Goal: Task Accomplishment & Management: Complete application form

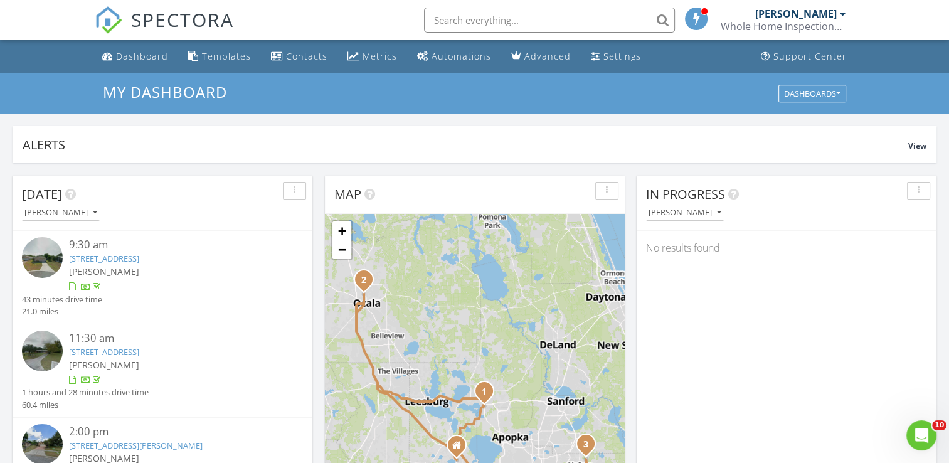
scroll to position [1161, 968]
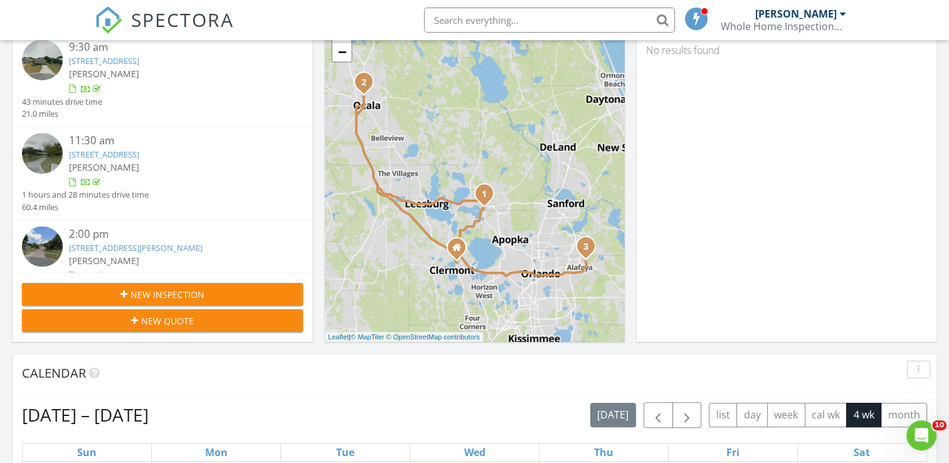
scroll to position [201, 0]
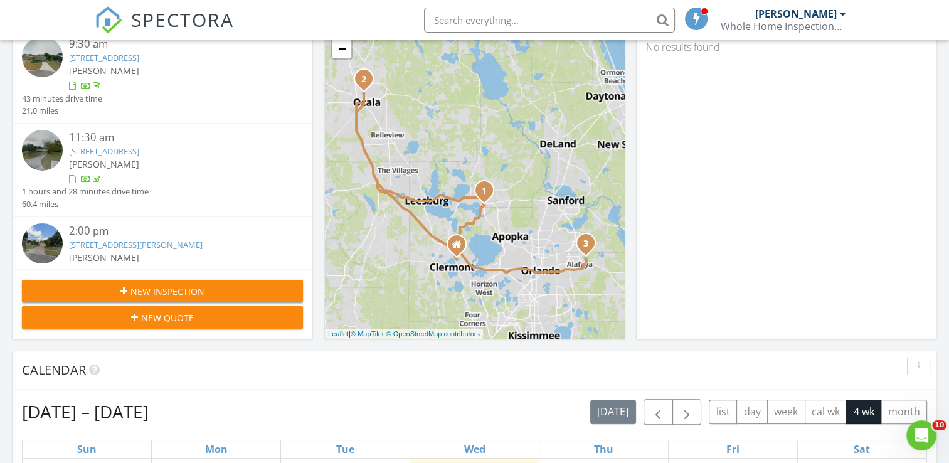
click at [175, 292] on span "New Inspection" at bounding box center [167, 291] width 74 height 13
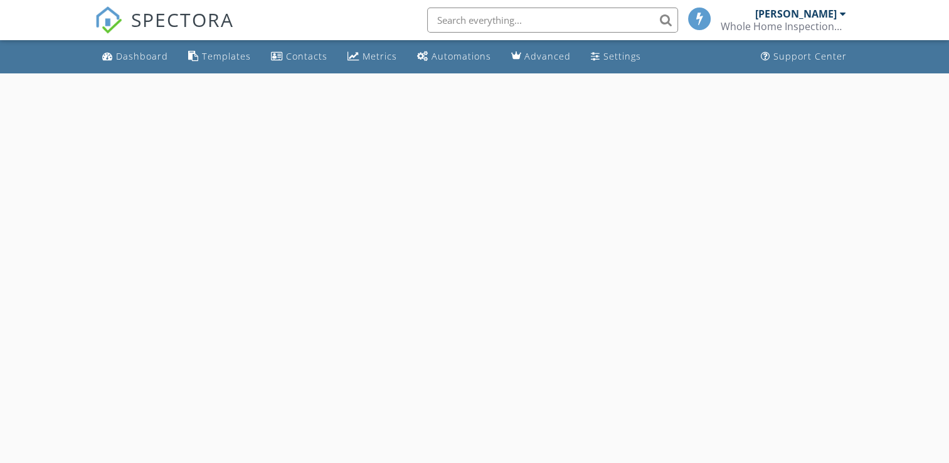
select select "7"
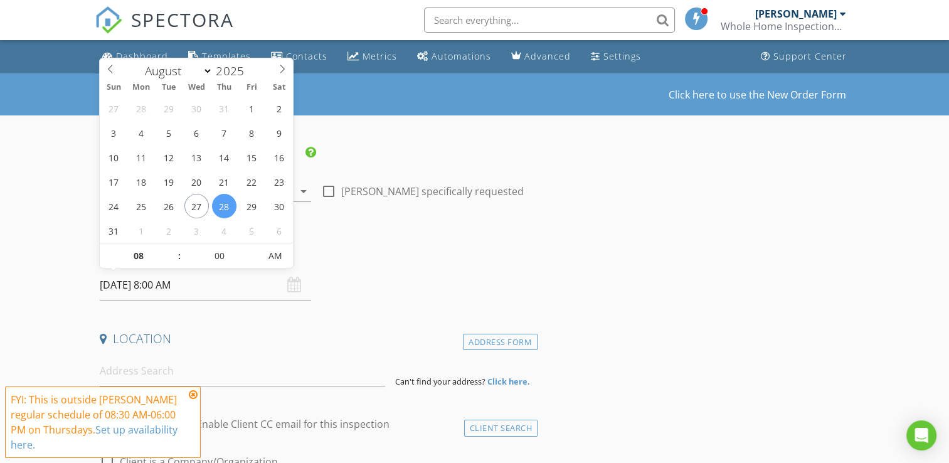
click at [208, 288] on input "08/28/2025 8:00 AM" at bounding box center [205, 285] width 211 height 31
type input "08/29/2025 8:00 AM"
type input "09"
type input "08/29/2025 9:00 AM"
click at [170, 246] on span at bounding box center [172, 249] width 9 height 13
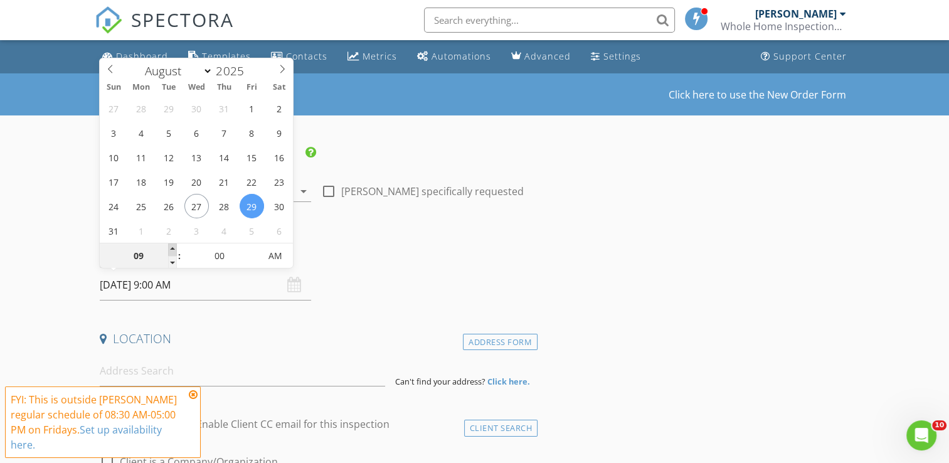
type input "10"
type input "08/29/2025 10:00 AM"
click at [170, 246] on span at bounding box center [172, 249] width 9 height 13
type input "11"
type input "08/29/2025 11:00 AM"
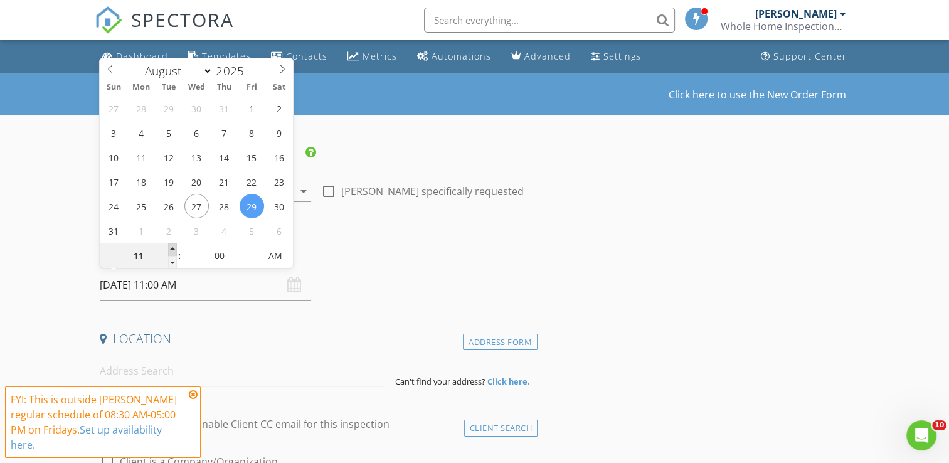
click at [170, 246] on span at bounding box center [172, 249] width 9 height 13
type input "12"
type input "08/29/2025 12:00 PM"
click at [170, 246] on span at bounding box center [172, 249] width 9 height 13
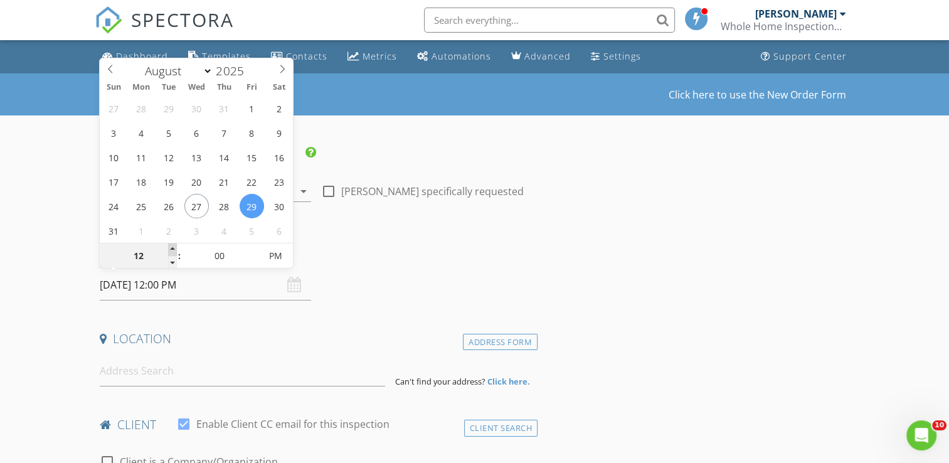
type input "01"
type input "08/29/2025 1:00 PM"
click at [170, 246] on span at bounding box center [172, 249] width 9 height 13
type input "02"
type input "08/29/2025 2:00 PM"
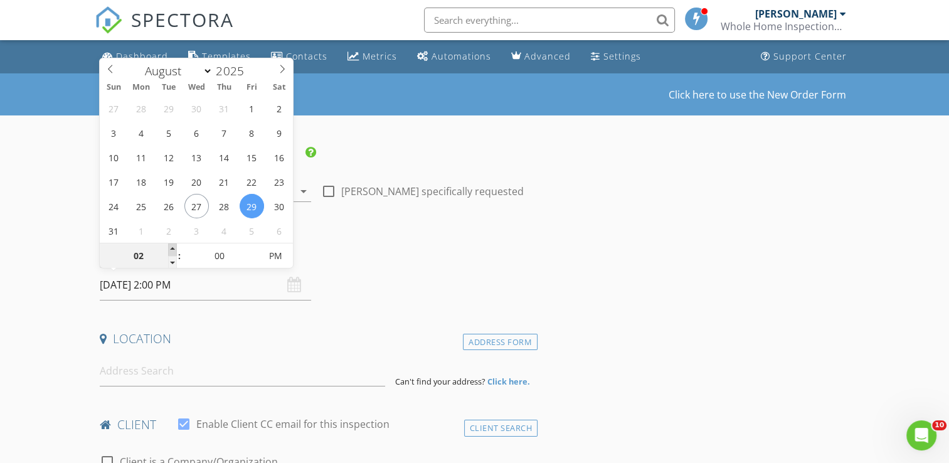
click at [170, 246] on span at bounding box center [172, 249] width 9 height 13
type input "03"
type input "[DATE] 3:00 PM"
click at [170, 246] on span at bounding box center [172, 249] width 9 height 13
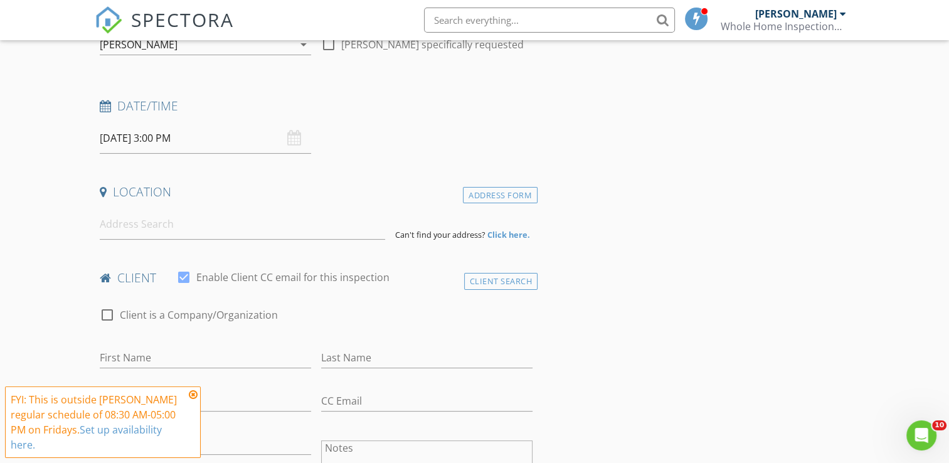
scroll to position [176, 0]
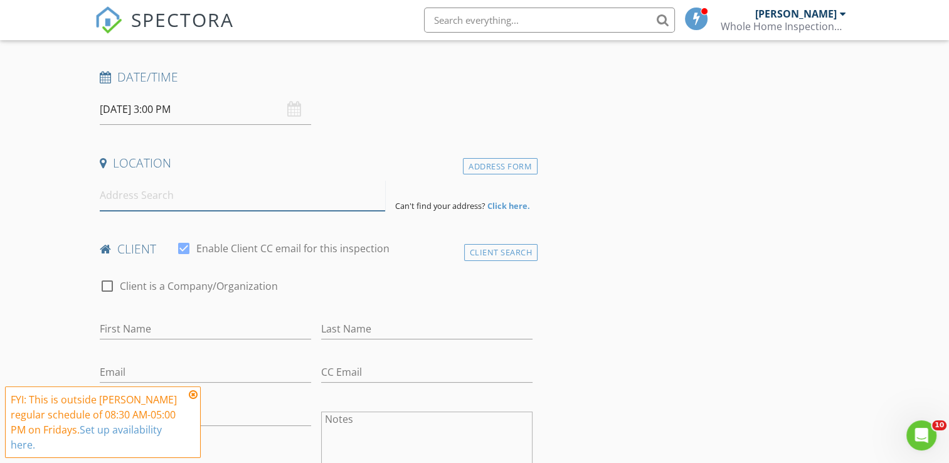
click at [184, 191] on input at bounding box center [242, 195] width 285 height 31
click at [319, 198] on input "3722 Grays Airport Road, Lady Lake, FL, USA" at bounding box center [242, 195] width 285 height 31
click at [322, 196] on input "3722 Grays Airport Road, Lady Lake, FL, USA" at bounding box center [242, 195] width 285 height 31
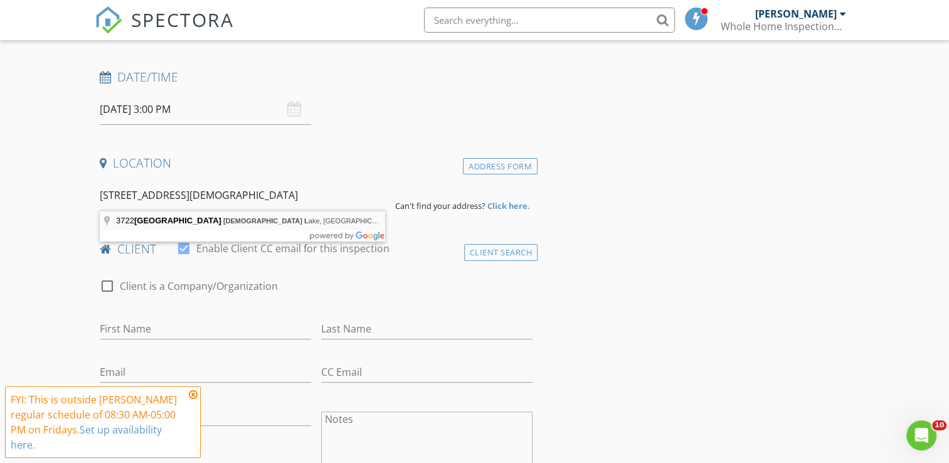
type input "3722 Grays Airport Road, Lady Lake, FL, USA"
click at [479, 166] on div "Address Form" at bounding box center [500, 166] width 75 height 17
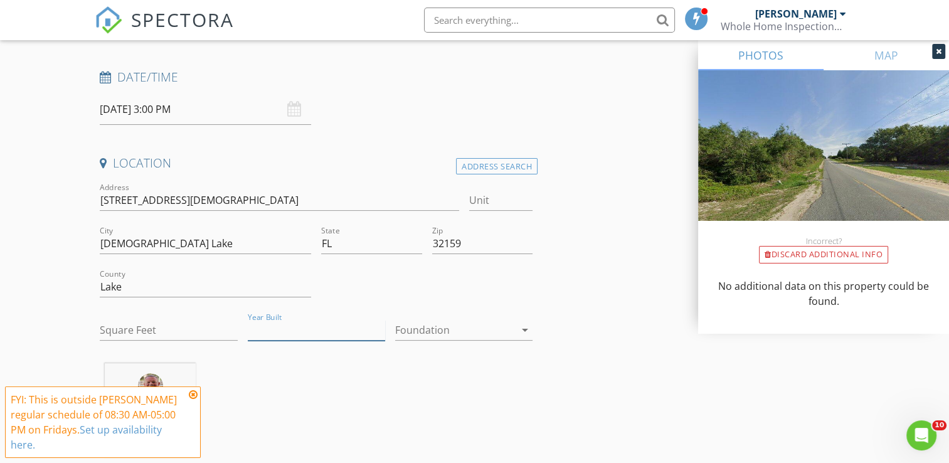
click at [301, 329] on input "Year Built" at bounding box center [316, 330] width 137 height 21
type input "1980"
click at [261, 206] on input "3722 Grays Airport Road, Lady L" at bounding box center [279, 200] width 359 height 21
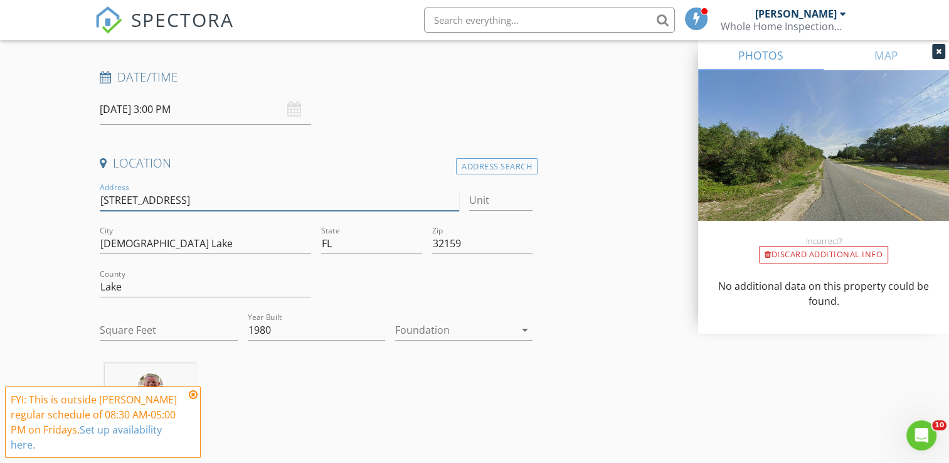
type input "[STREET_ADDRESS],"
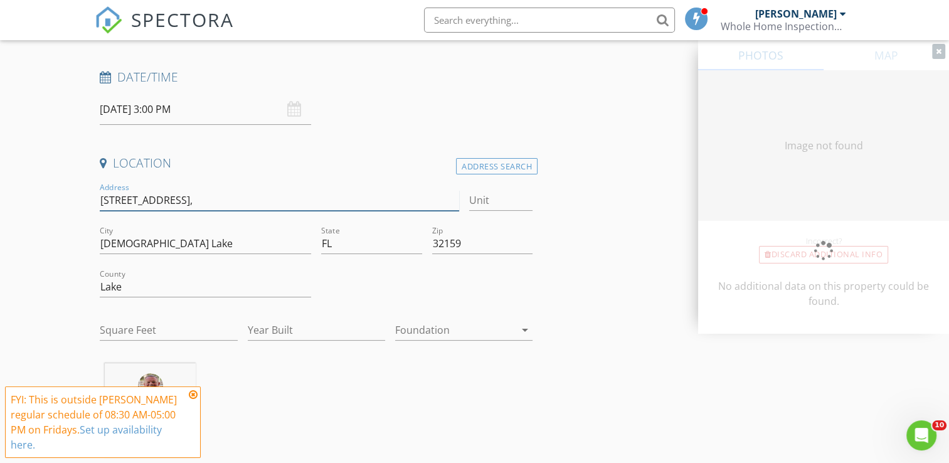
type input "0"
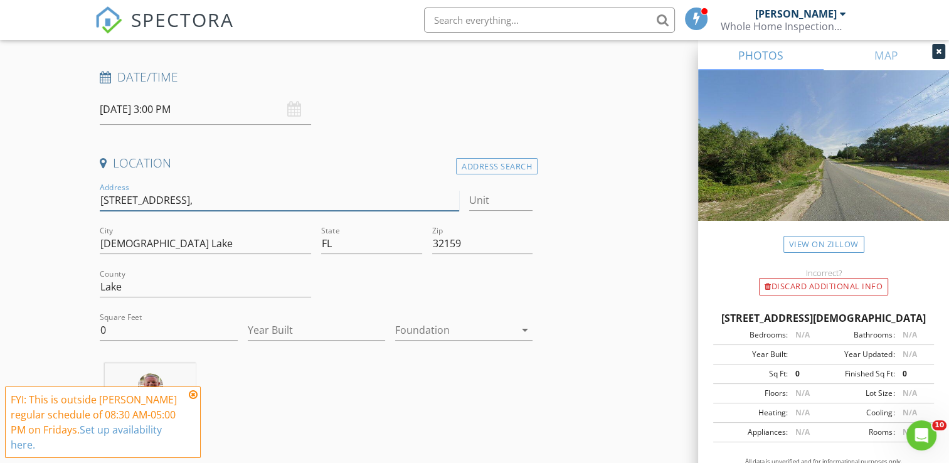
type input "3722 Grays Airport Road,"
click at [128, 331] on input "0" at bounding box center [168, 330] width 137 height 21
type input "1794"
click at [308, 320] on input "Year Built" at bounding box center [316, 330] width 137 height 21
type input "1980"
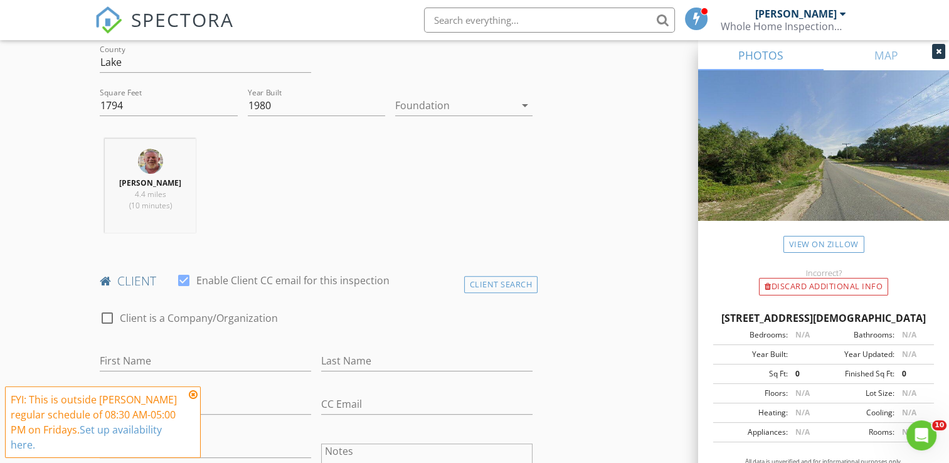
scroll to position [401, 0]
click at [196, 398] on icon at bounding box center [193, 394] width 9 height 10
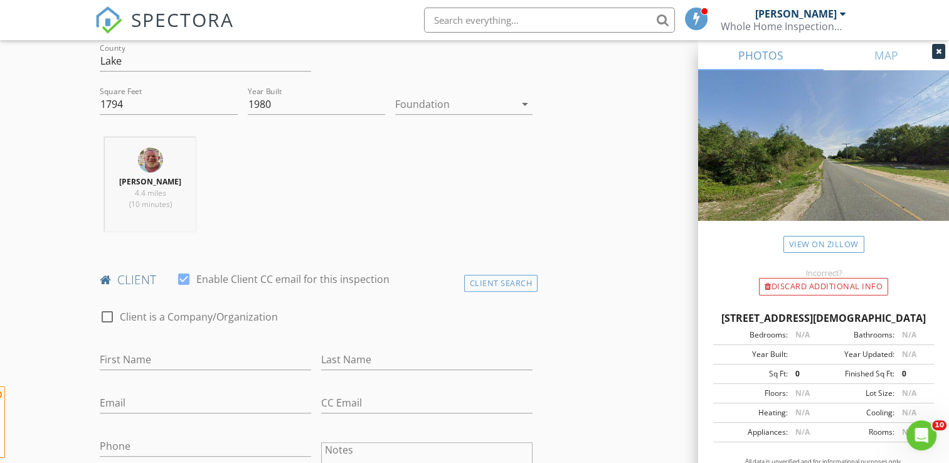
click at [196, 398] on span "FYI: This is outside Carl Morrell's regular schedule of 08:30 AM-05:00 PM on Fr…" at bounding box center [103, 421] width 196 height 71
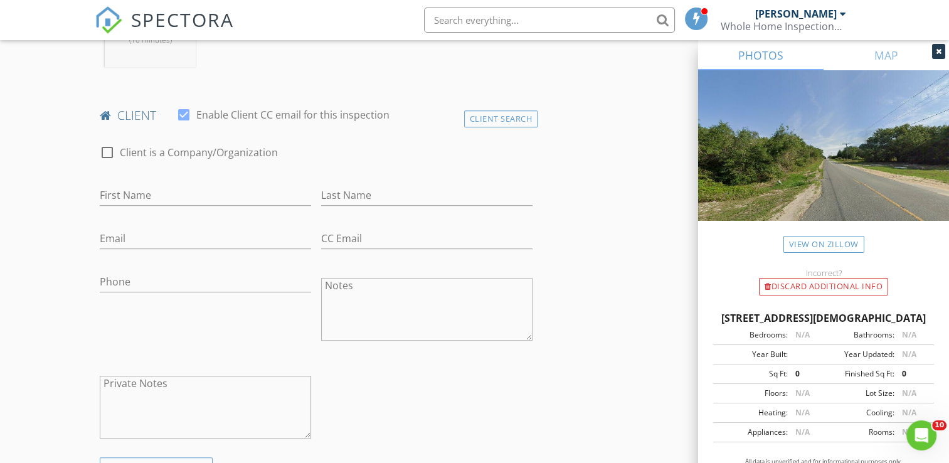
scroll to position [577, 0]
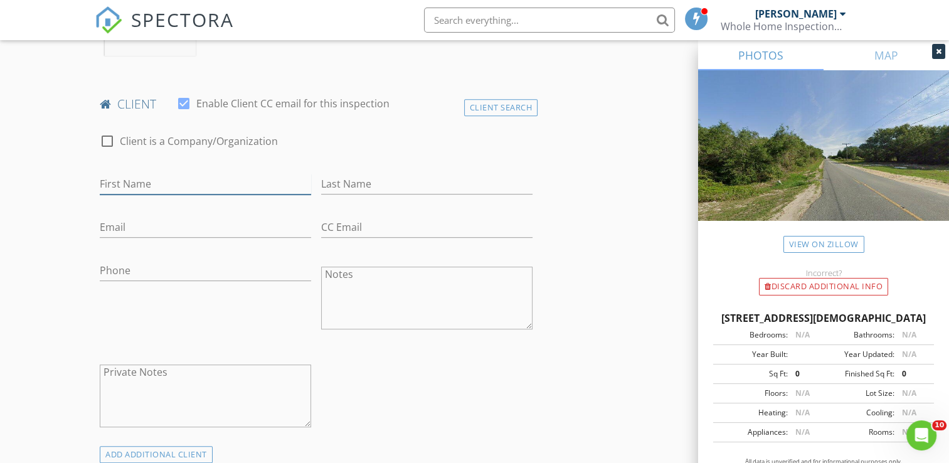
click at [162, 174] on input "First Name" at bounding box center [205, 184] width 211 height 21
type input "Charles"
type input "Sims"
click at [135, 265] on input "Phone" at bounding box center [205, 270] width 211 height 21
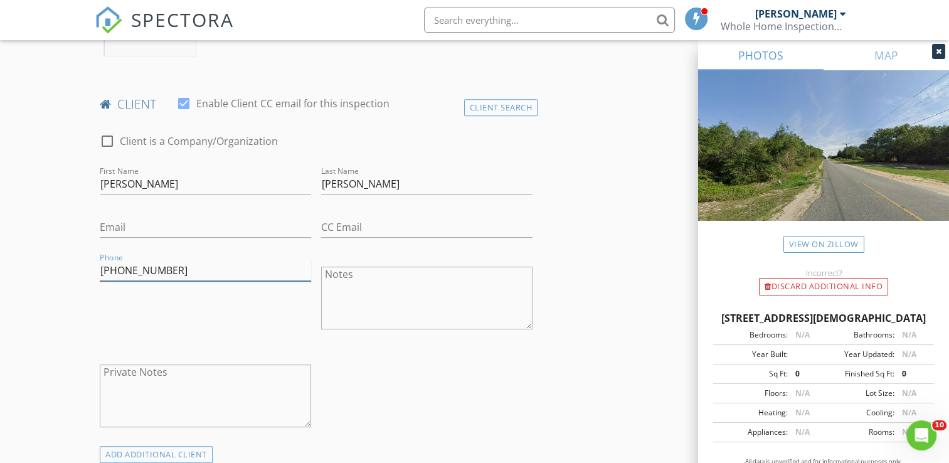
type input "[PHONE_NUMBER]"
click at [319, 352] on div "check_box_outline_blank Client is a Company/Organization First Name Charles Las…" at bounding box center [316, 283] width 443 height 325
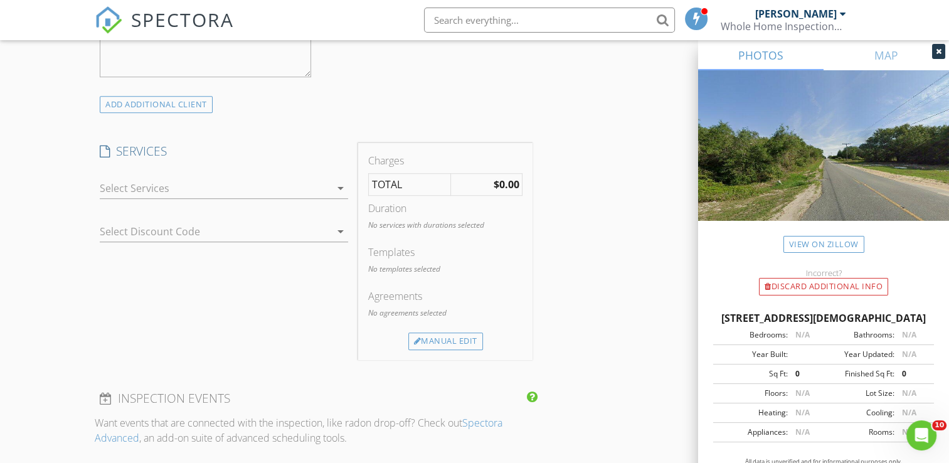
scroll to position [928, 0]
click at [339, 184] on icon "arrow_drop_down" at bounding box center [340, 186] width 15 height 15
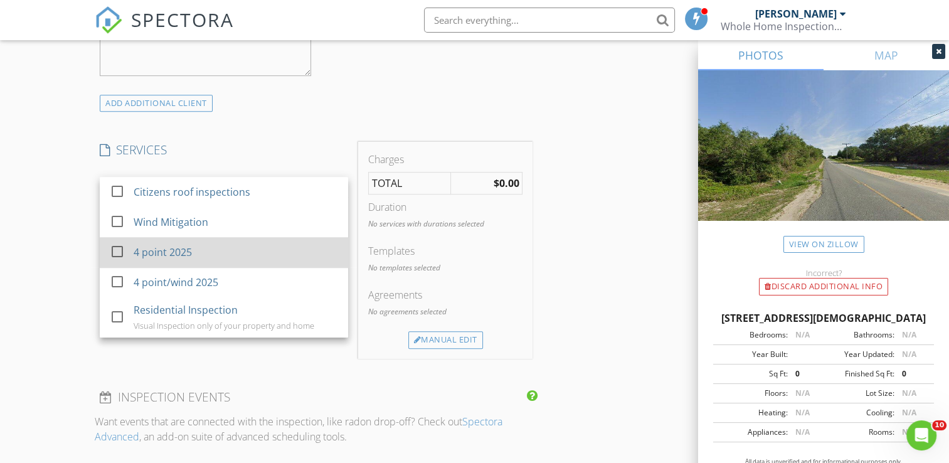
click at [260, 238] on div "check_box_outline_blank 4 point 2025" at bounding box center [224, 252] width 228 height 28
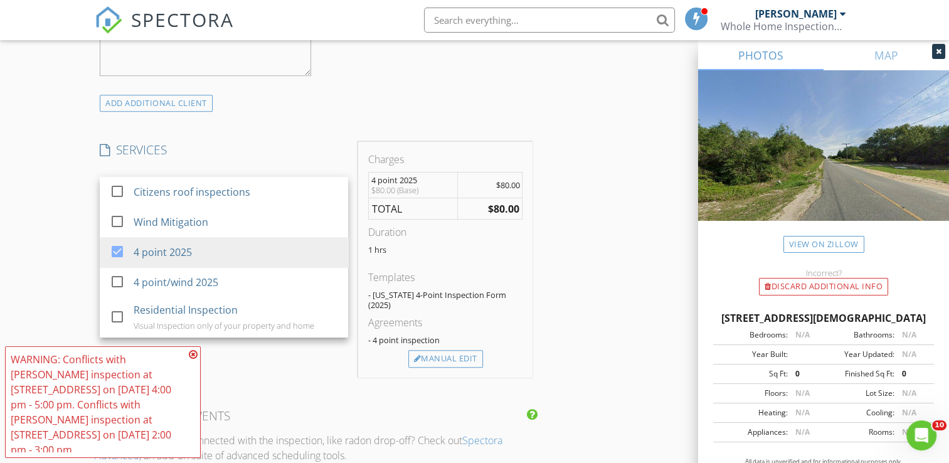
click at [353, 161] on div "Charges 4 point 2025 $80.00 (Base) $80.00 TOTAL $80.00 Duration 1 hrs Templates…" at bounding box center [445, 260] width 184 height 236
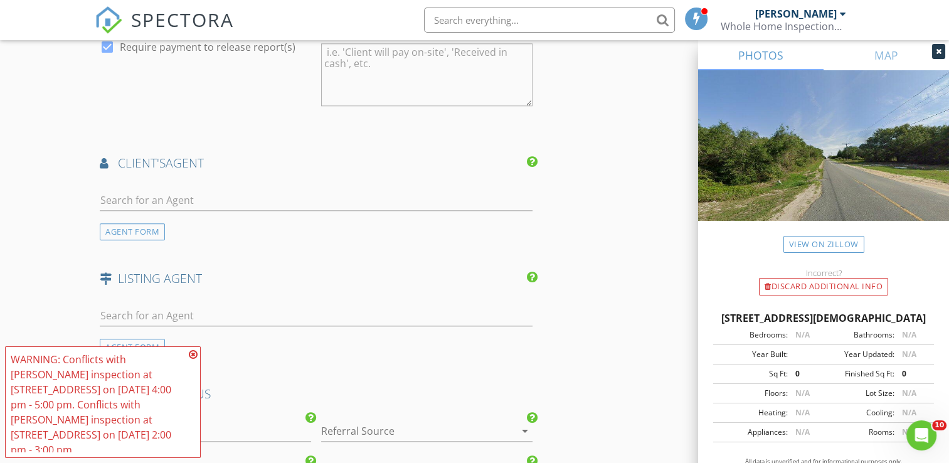
scroll to position [1455, 0]
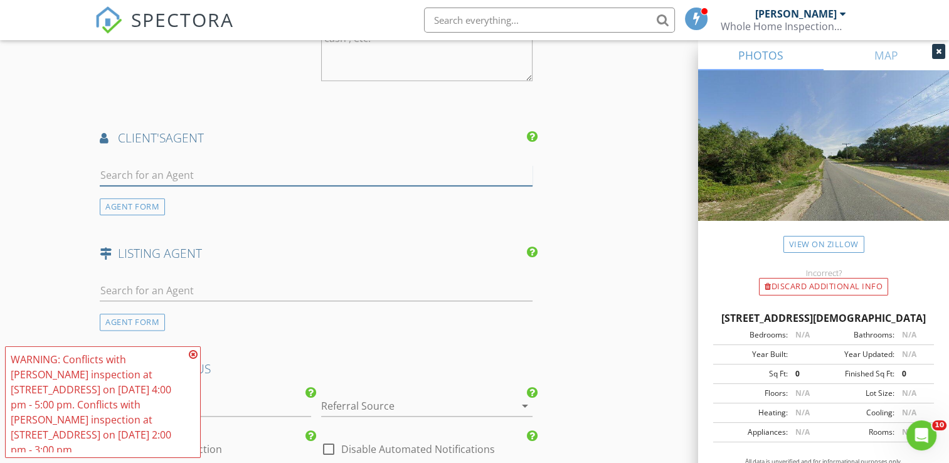
click at [211, 165] on input "text" at bounding box center [316, 175] width 433 height 21
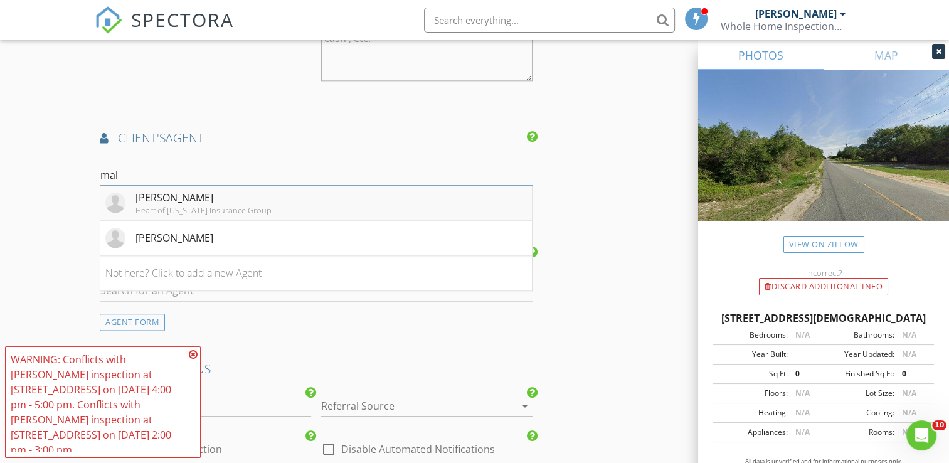
type input "mal"
click at [205, 190] on div "[PERSON_NAME]" at bounding box center [203, 197] width 136 height 15
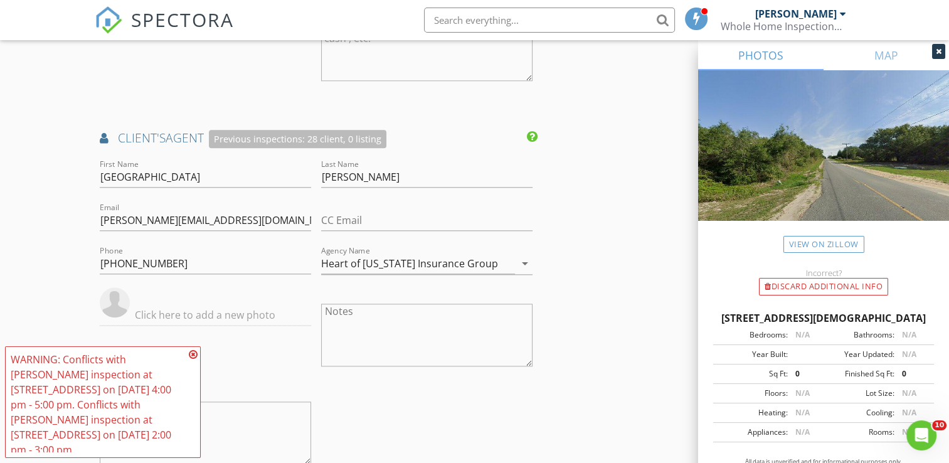
click at [316, 312] on div "Notes" at bounding box center [426, 336] width 221 height 98
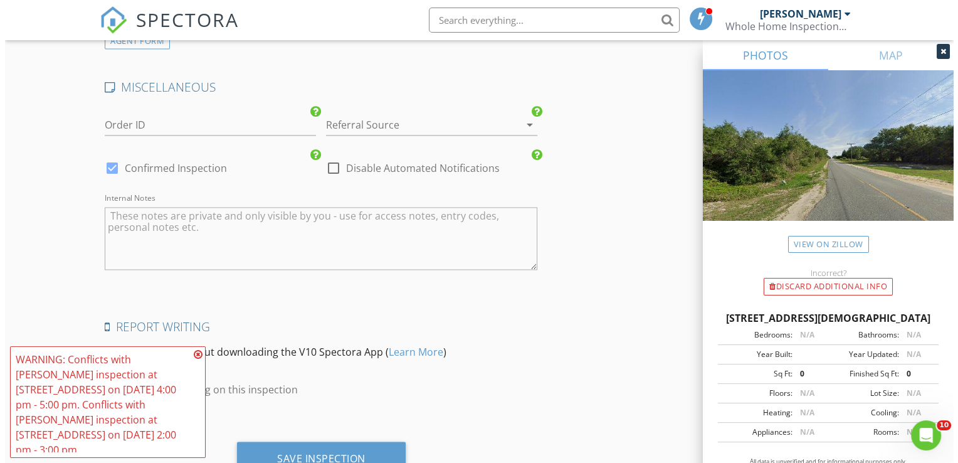
scroll to position [2059, 0]
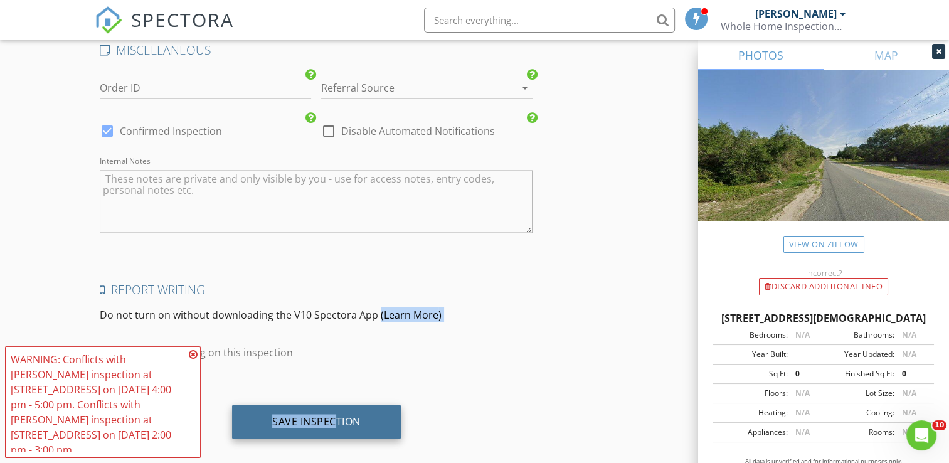
drag, startPoint x: 316, startPoint y: 312, endPoint x: 332, endPoint y: 404, distance: 92.9
click at [332, 415] on div "Save Inspection" at bounding box center [316, 421] width 88 height 13
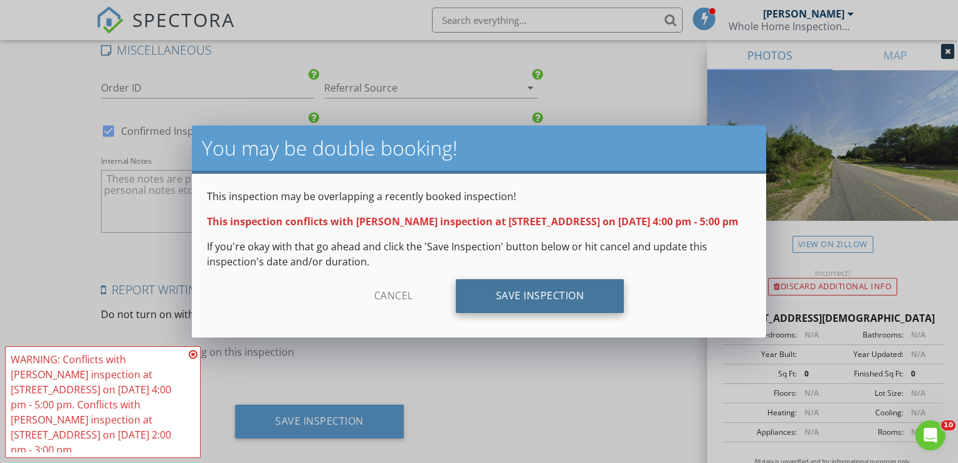
click at [534, 303] on div "Save Inspection" at bounding box center [540, 296] width 169 height 34
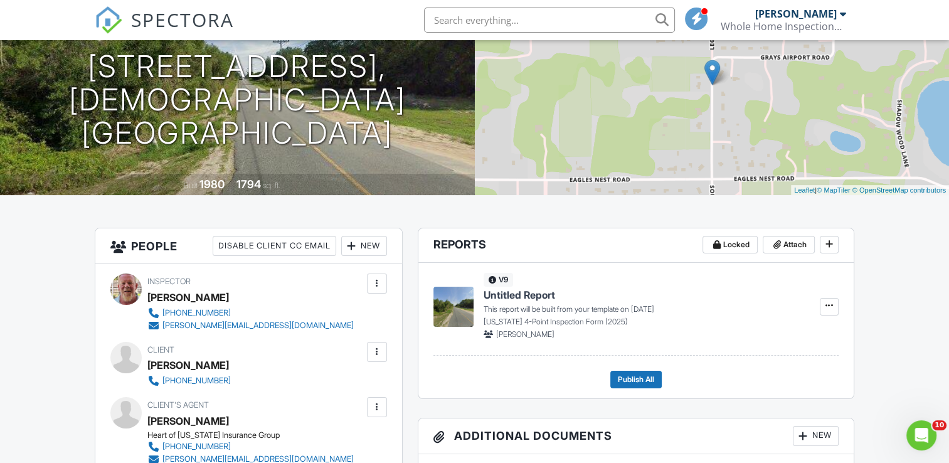
scroll to position [151, 0]
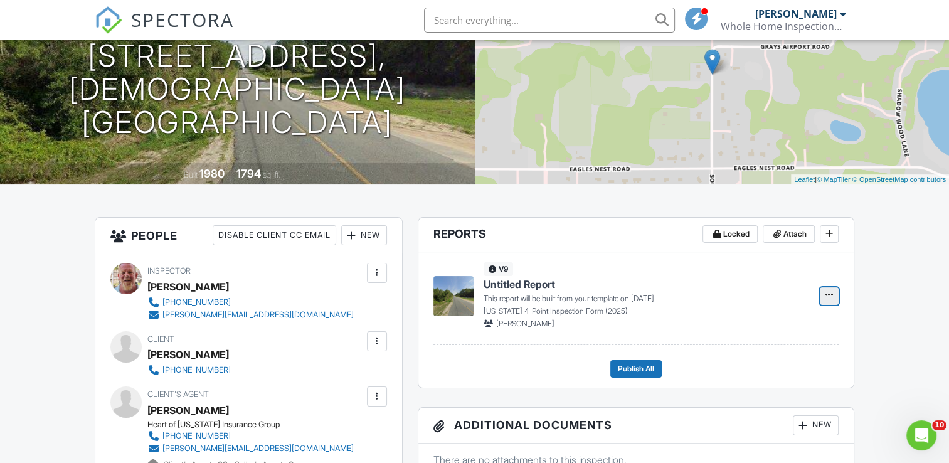
click at [827, 294] on icon at bounding box center [829, 294] width 8 height 13
click at [755, 327] on input "Build Now" at bounding box center [766, 329] width 128 height 28
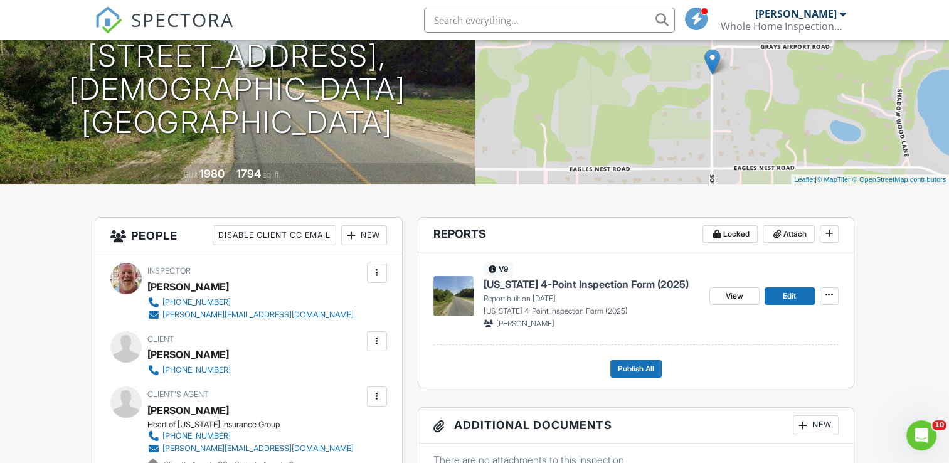
click at [624, 280] on span "[US_STATE] 4-Point Inspection Form (2025)" at bounding box center [586, 284] width 205 height 14
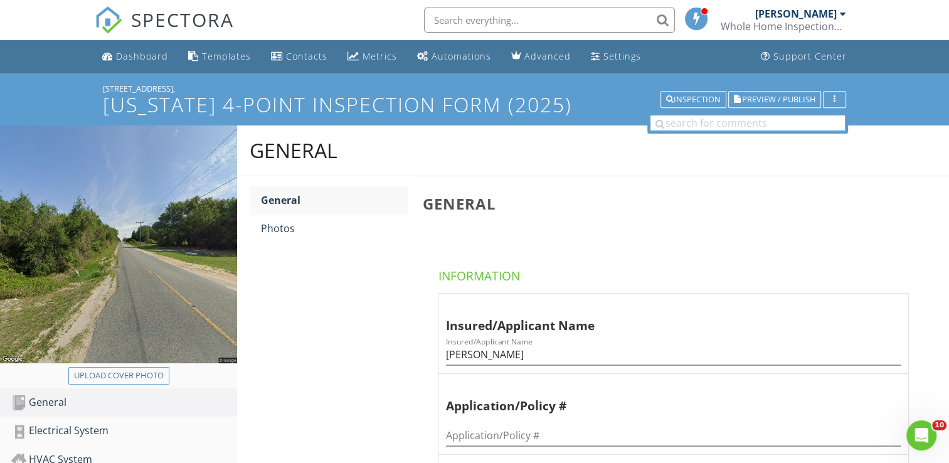
click at [431, 361] on span "Insured/Applicant Name Insured/Applicant Name Charles Sims Application/Policy #…" at bounding box center [676, 414] width 506 height 243
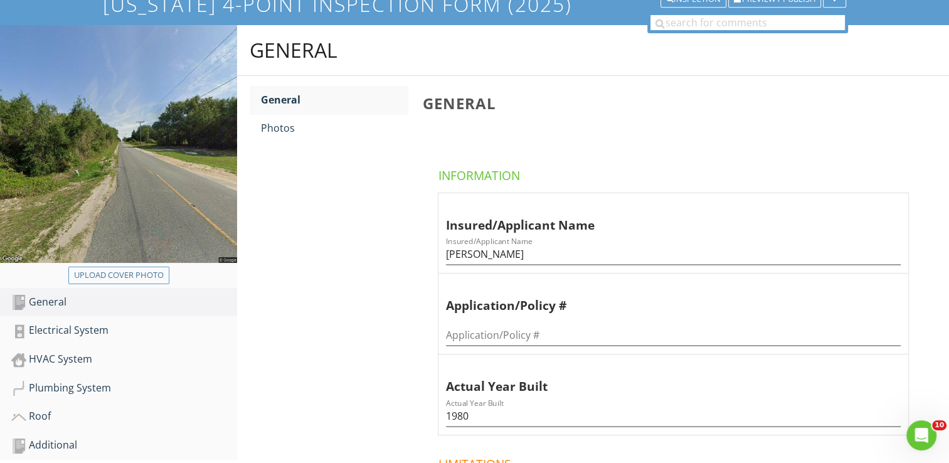
scroll to position [125, 0]
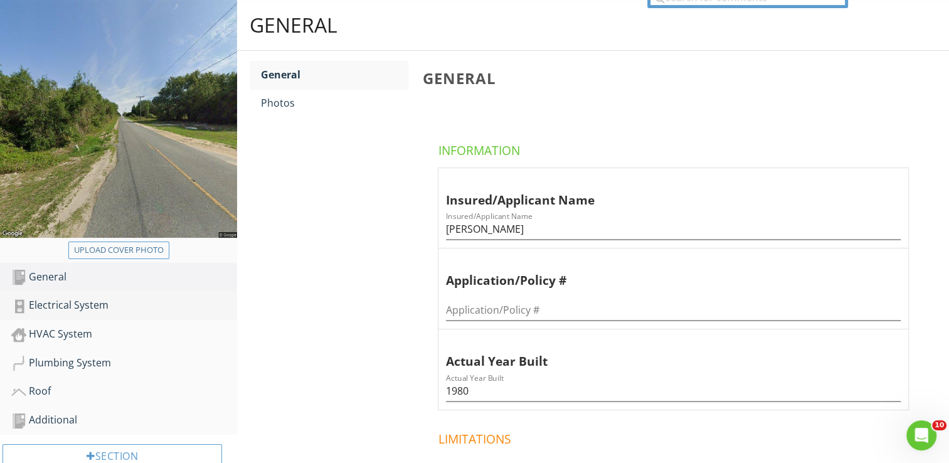
click at [83, 309] on div "Electrical System" at bounding box center [124, 305] width 226 height 16
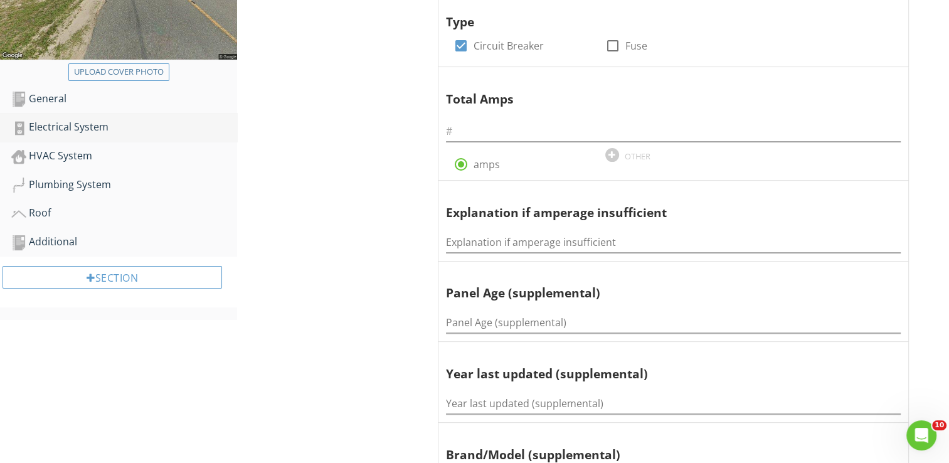
scroll to position [326, 0]
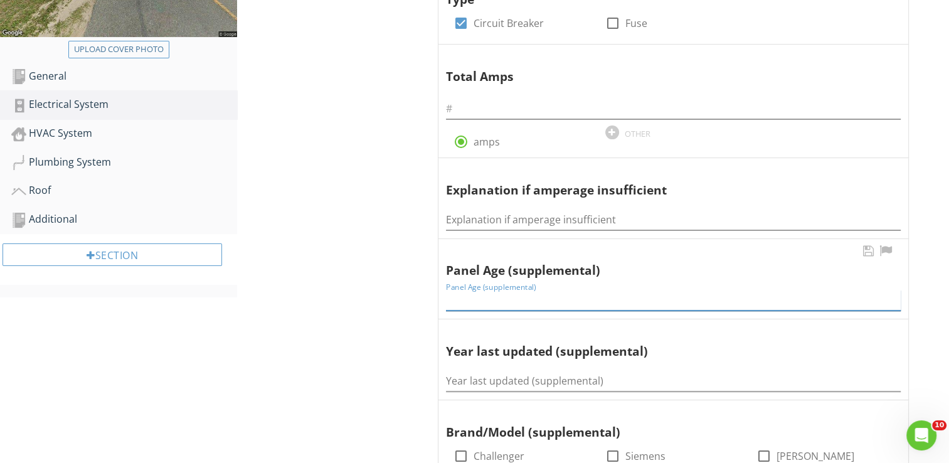
click at [458, 300] on input "Panel Age (supplemental)" at bounding box center [673, 300] width 455 height 21
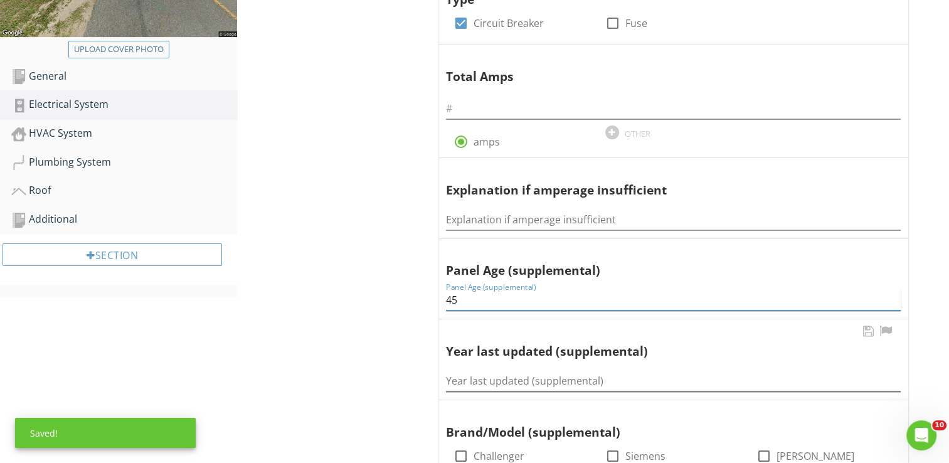
type input "45"
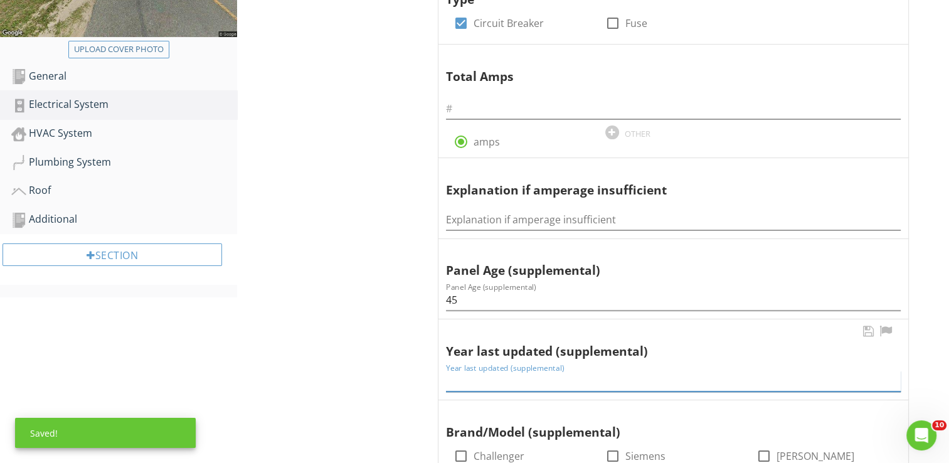
click at [487, 378] on input "Year last updated (supplemental)" at bounding box center [673, 381] width 455 height 21
type input "1980"
click at [78, 188] on div "Roof" at bounding box center [124, 191] width 226 height 16
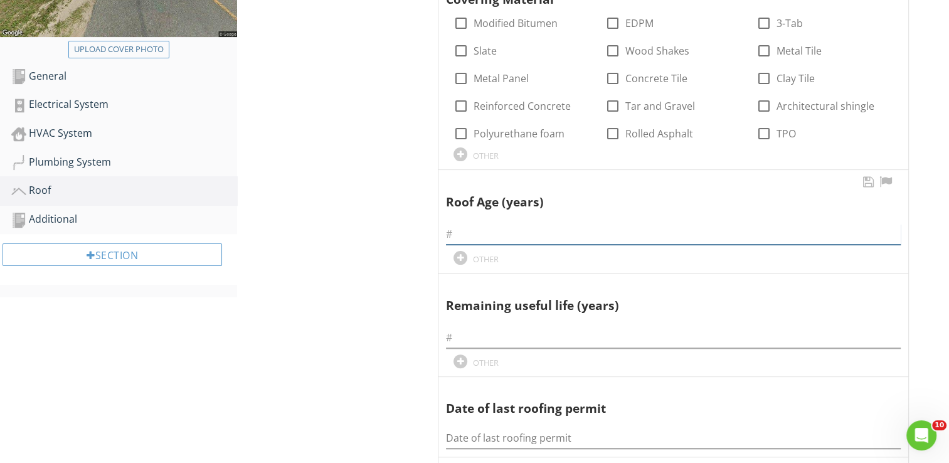
click at [454, 235] on input "text" at bounding box center [673, 234] width 455 height 21
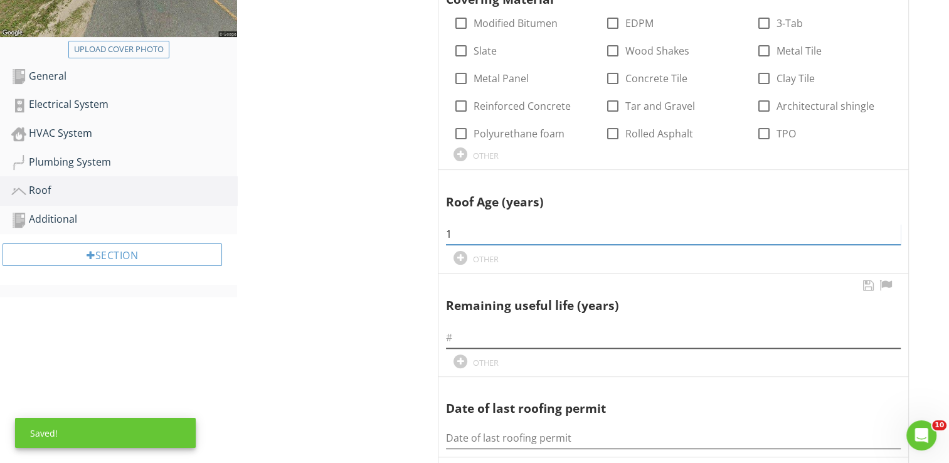
type input "1"
click at [471, 342] on input "text" at bounding box center [673, 337] width 455 height 21
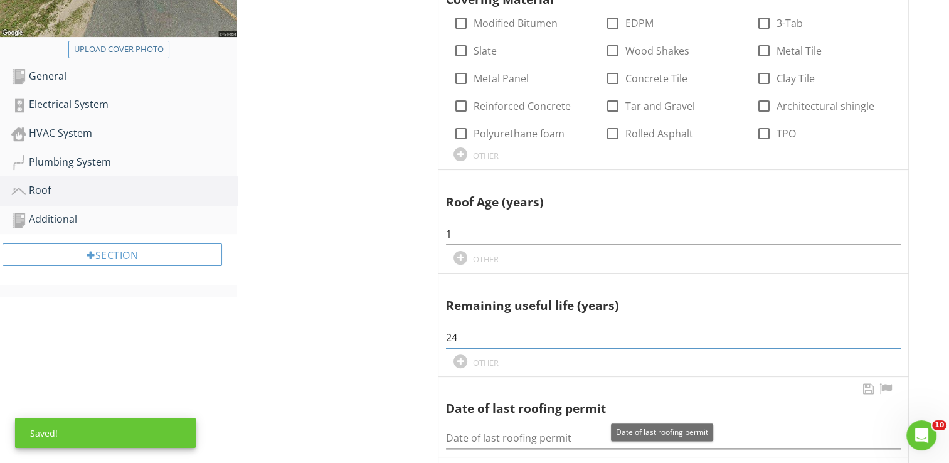
type input "24"
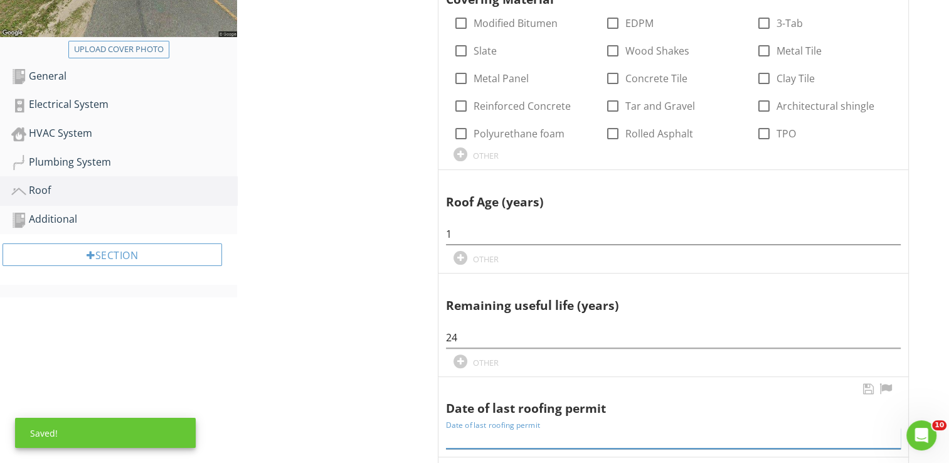
click at [492, 435] on input "Date of last roofing permit" at bounding box center [673, 438] width 455 height 21
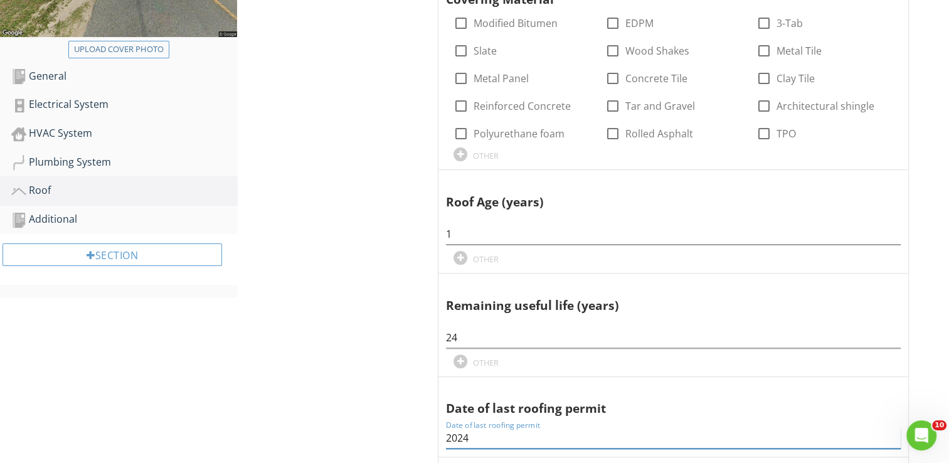
scroll to position [125, 0]
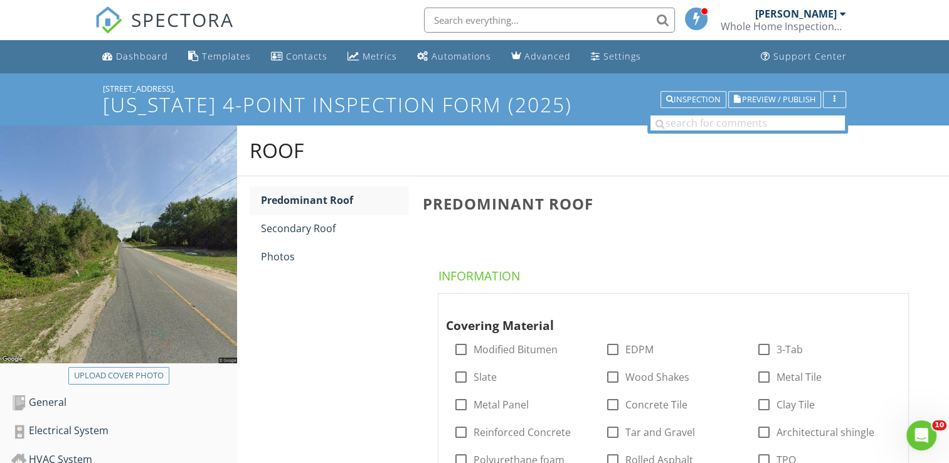
type input "2024"
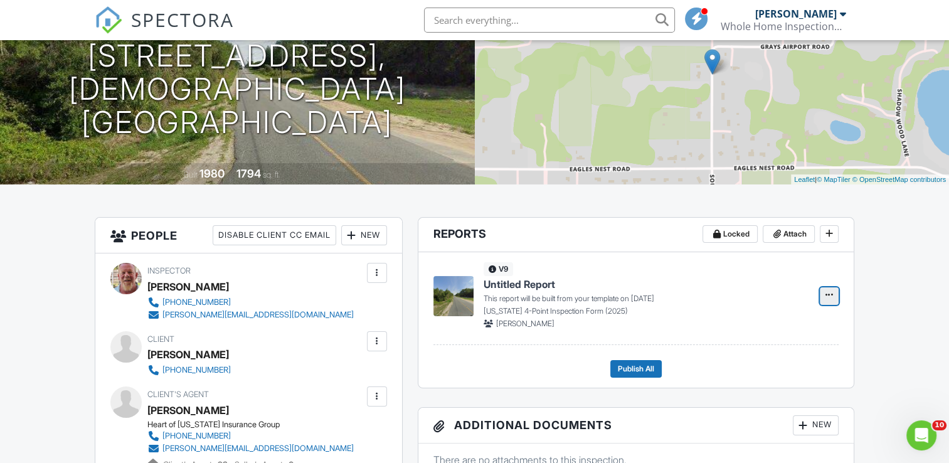
click at [828, 294] on icon at bounding box center [829, 294] width 8 height 13
click at [758, 325] on input "Build Now" at bounding box center [766, 329] width 128 height 28
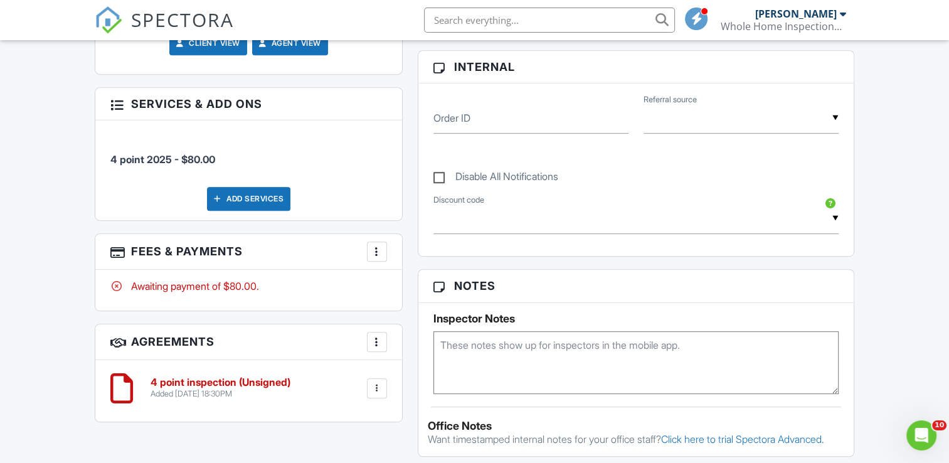
scroll to position [602, 0]
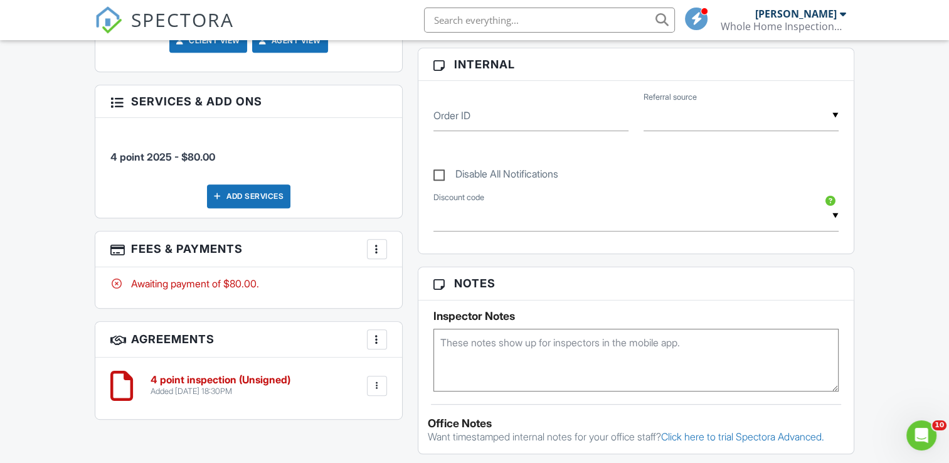
click at [470, 343] on textarea at bounding box center [635, 360] width 405 height 63
type textarea "check roof"
click at [413, 336] on div "Reports Locked Attach New (Untitled report) Florida 4-Point Inspection Form (20…" at bounding box center [636, 287] width 452 height 1045
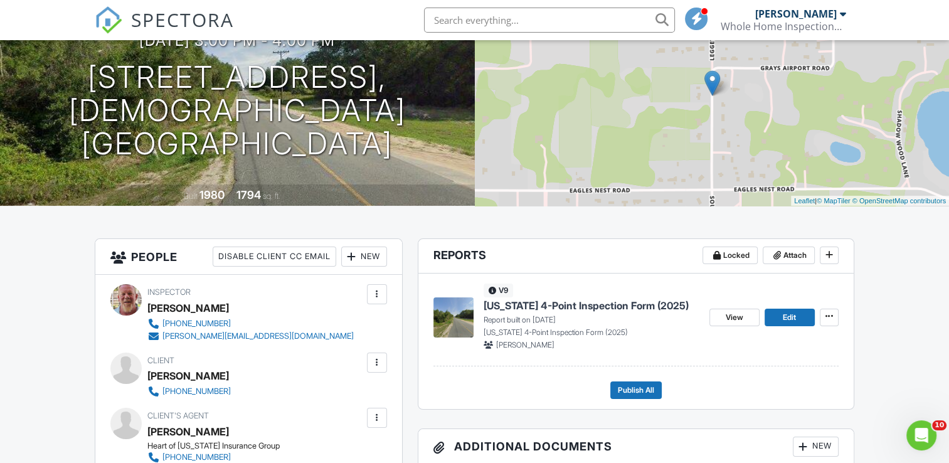
scroll to position [0, 0]
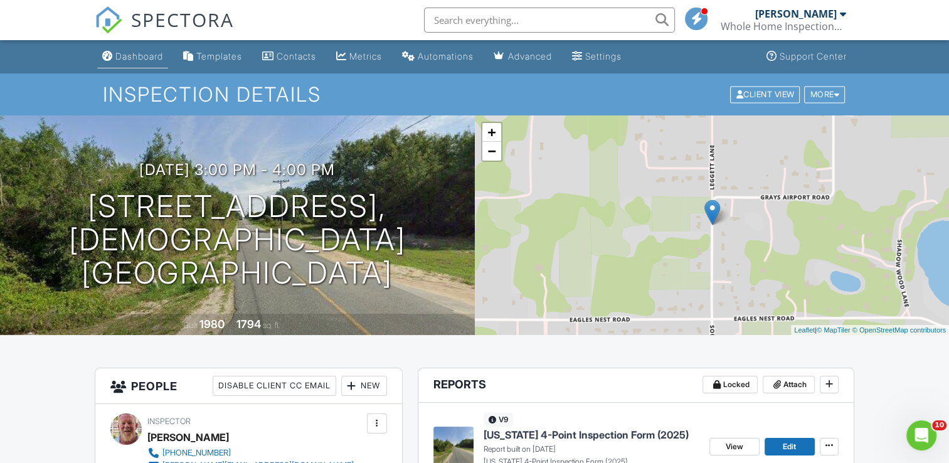
click at [158, 56] on div "Dashboard" at bounding box center [139, 56] width 48 height 11
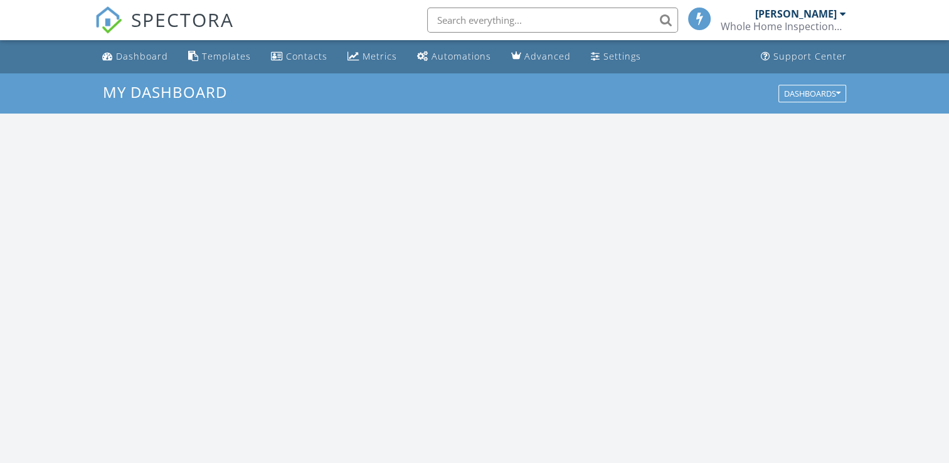
scroll to position [1161, 968]
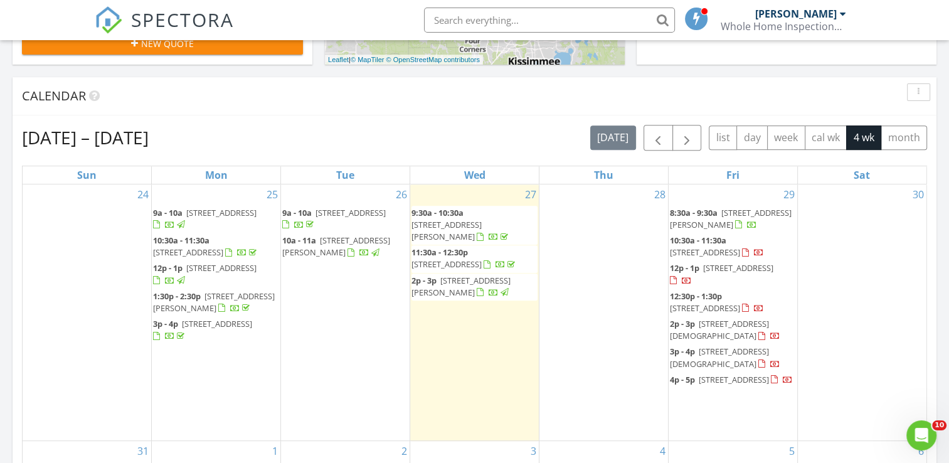
scroll to position [477, 0]
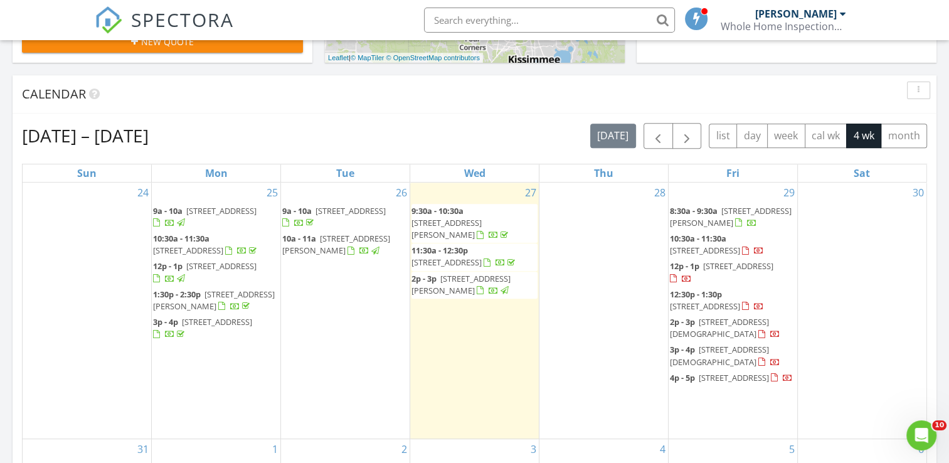
click at [316, 67] on div "[DATE] [PERSON_NAME] 9:30 am [STREET_ADDRESS] [PERSON_NAME] 43 minutes drive ti…" at bounding box center [474, 256] width 949 height 1141
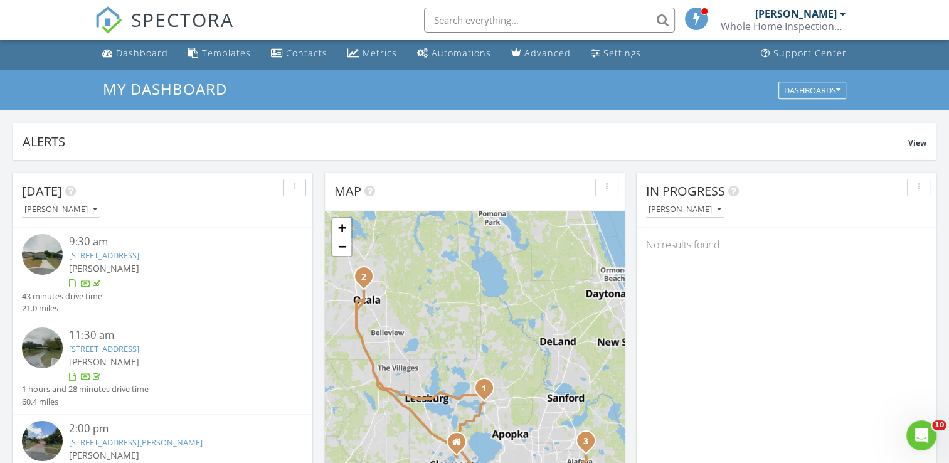
scroll to position [0, 0]
